Goal: Task Accomplishment & Management: Manage account settings

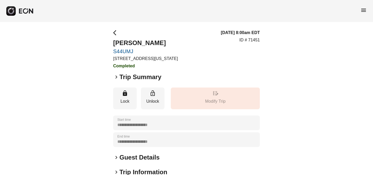
click at [363, 12] on span "menu" at bounding box center [363, 10] width 6 height 6
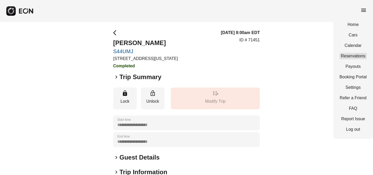
click at [356, 57] on link "Reservations" at bounding box center [352, 56] width 27 height 6
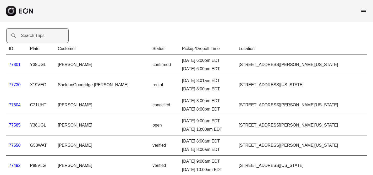
click at [25, 35] on label "Search Trips" at bounding box center [33, 35] width 24 height 6
click at [25, 35] on Trips "Search Trips" at bounding box center [37, 35] width 62 height 15
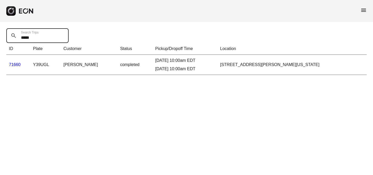
type Trips "*****"
click at [13, 65] on link "71660" at bounding box center [15, 64] width 12 height 4
